Goal: Find specific page/section: Find specific page/section

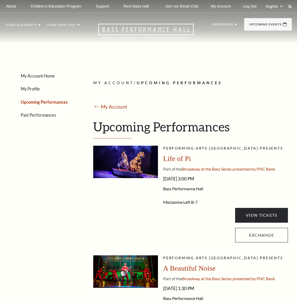
scroll to position [38, 0]
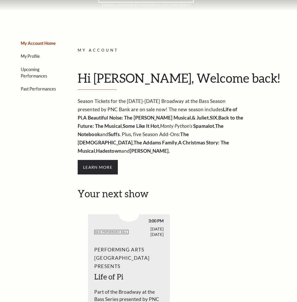
scroll to position [12, 0]
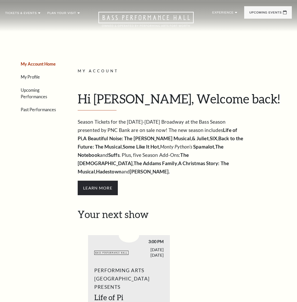
click at [47, 88] on link "Upcoming Performances" at bounding box center [34, 94] width 26 height 12
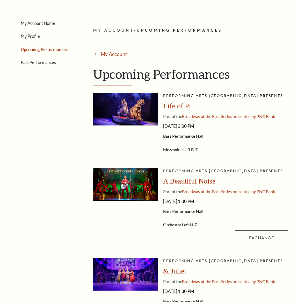
scroll to position [54, 0]
